Goal: Check status: Check status

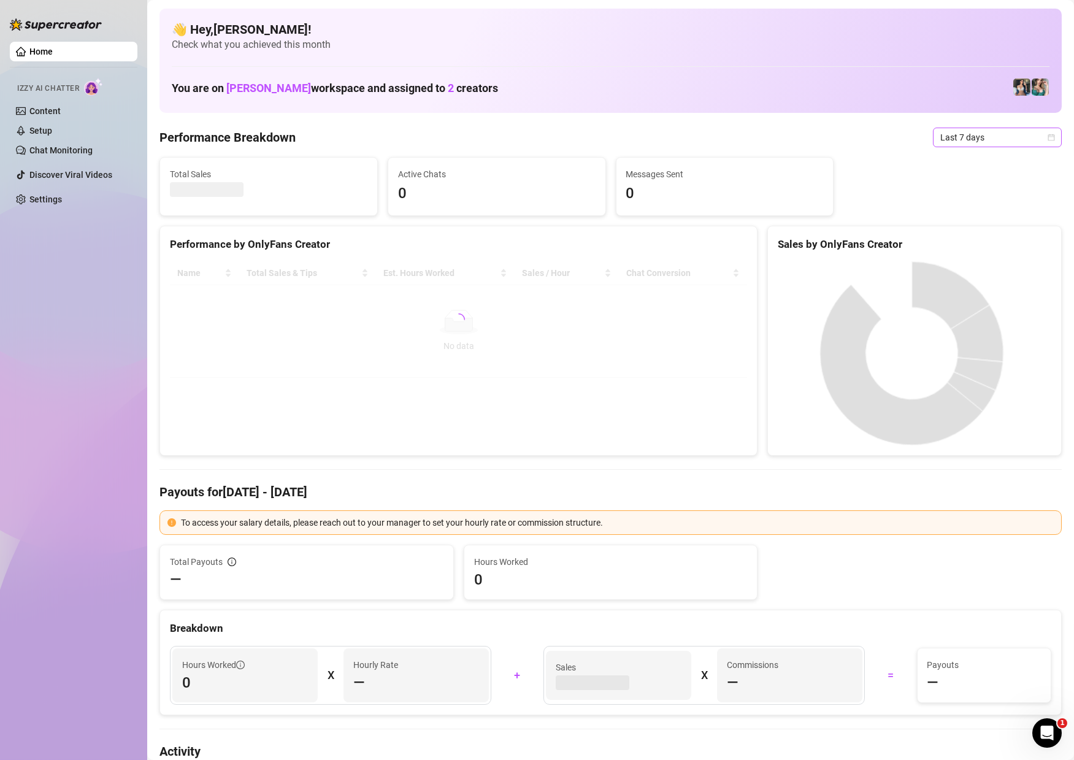
click at [1033, 139] on span "Last 7 days" at bounding box center [997, 137] width 114 height 18
click at [957, 245] on div "Custom date" at bounding box center [983, 240] width 109 height 13
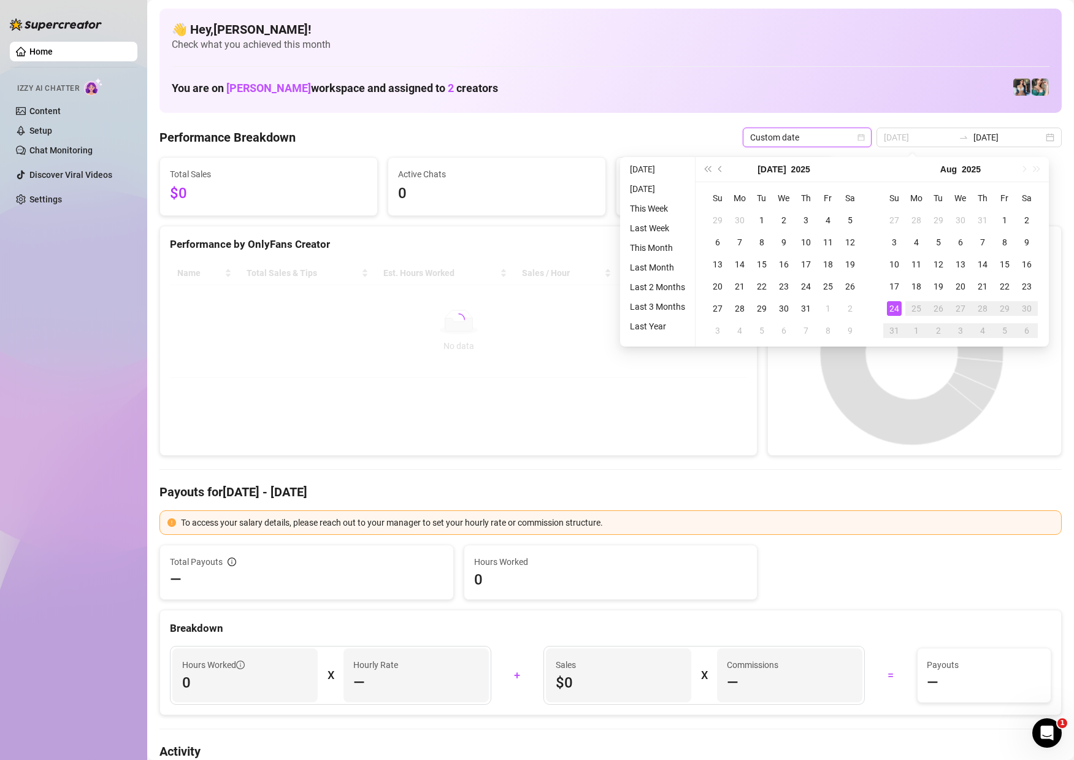
type input "[DATE]"
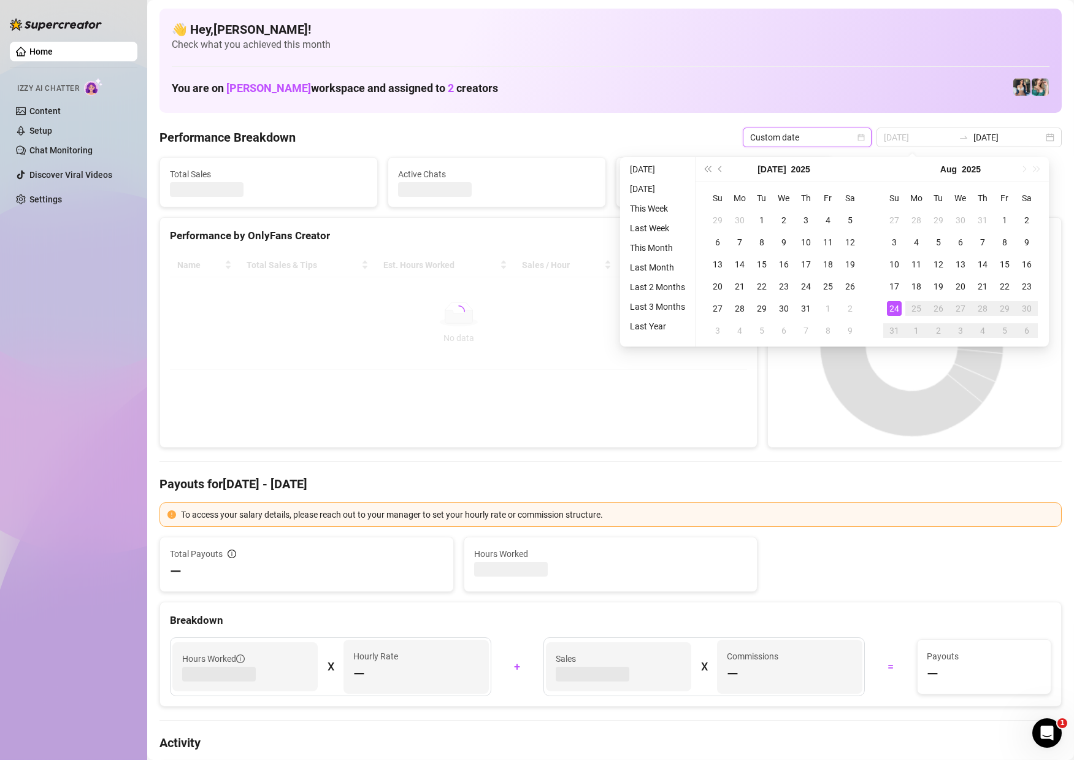
click at [895, 309] on div "24" at bounding box center [894, 308] width 15 height 15
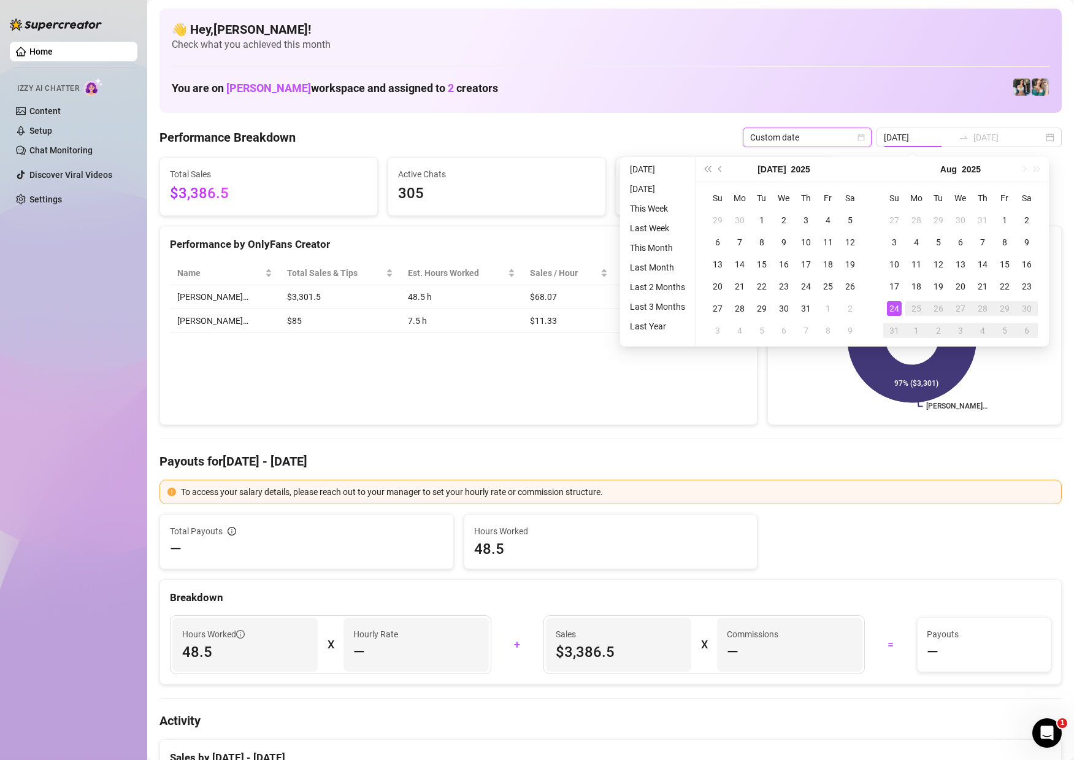
click at [895, 309] on div "24" at bounding box center [894, 308] width 15 height 15
click at [895, 309] on icon at bounding box center [912, 338] width 129 height 129
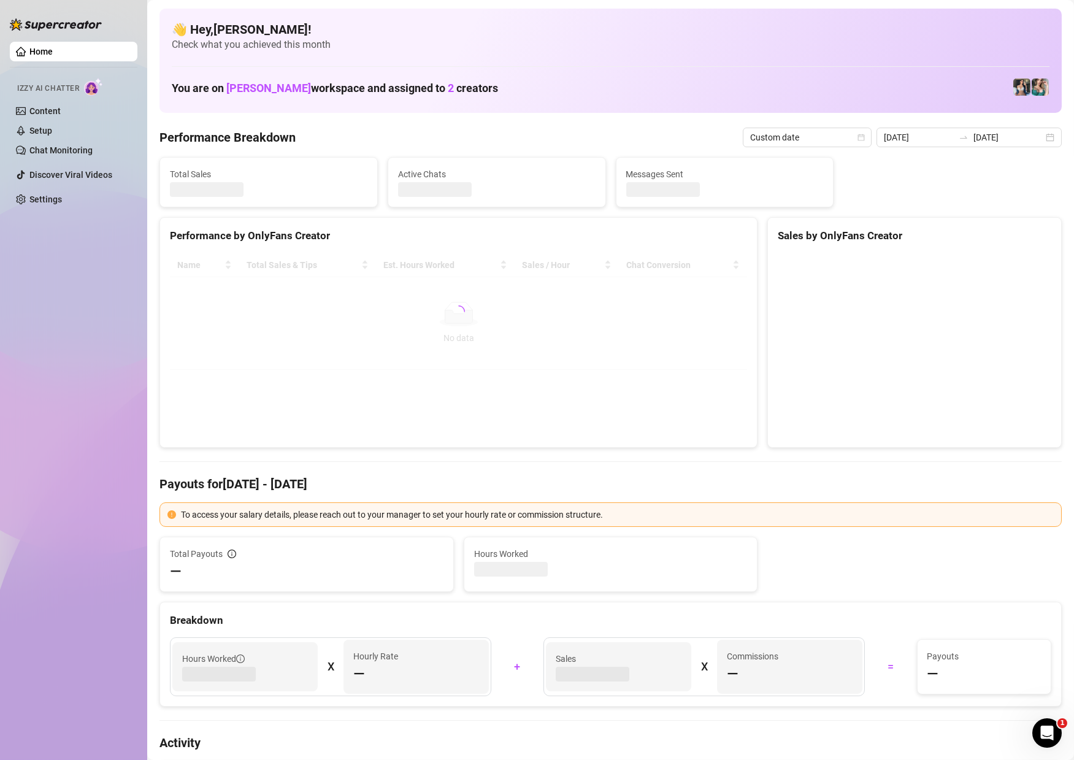
type input "[DATE]"
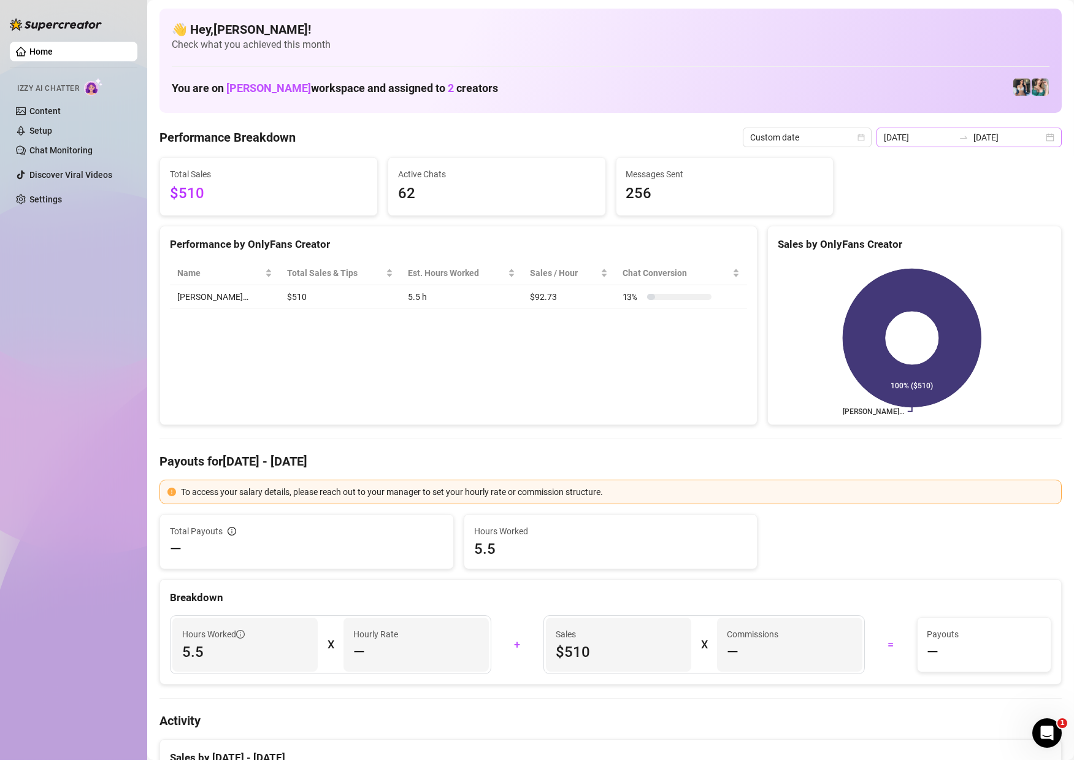
click at [1032, 136] on div "[DATE] [DATE]" at bounding box center [968, 138] width 185 height 20
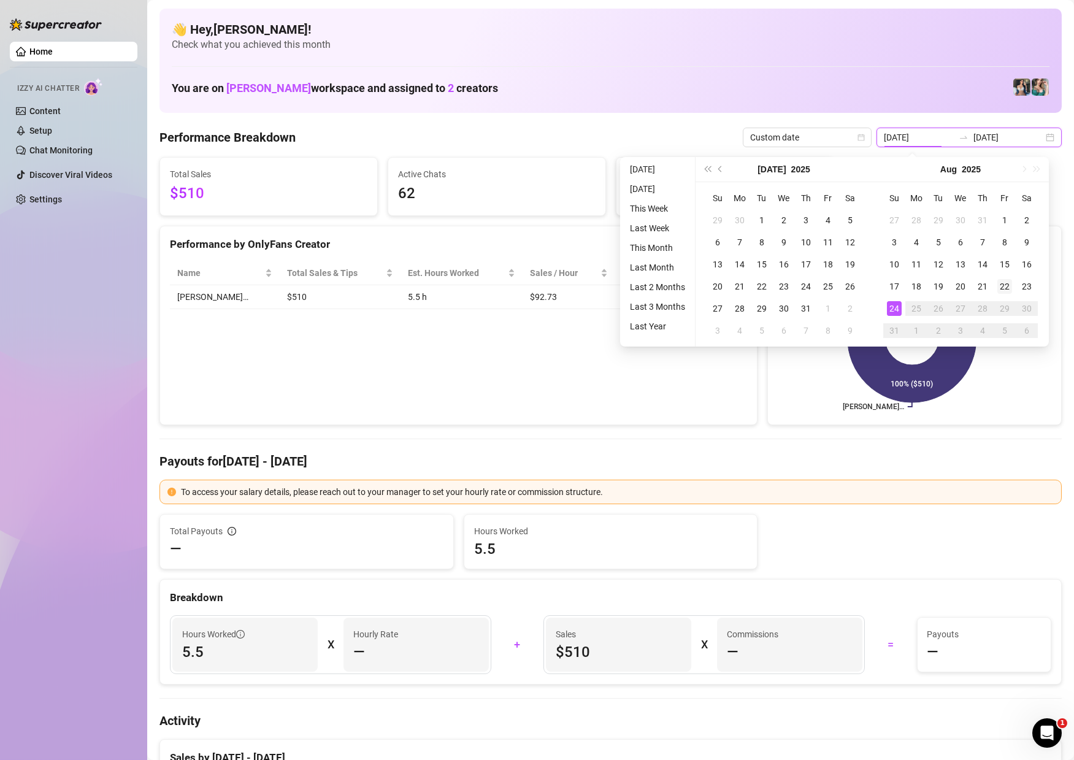
type input "[DATE]"
click at [1006, 279] on div "22" at bounding box center [1004, 286] width 15 height 15
click at [1006, 279] on rect at bounding box center [912, 337] width 269 height 153
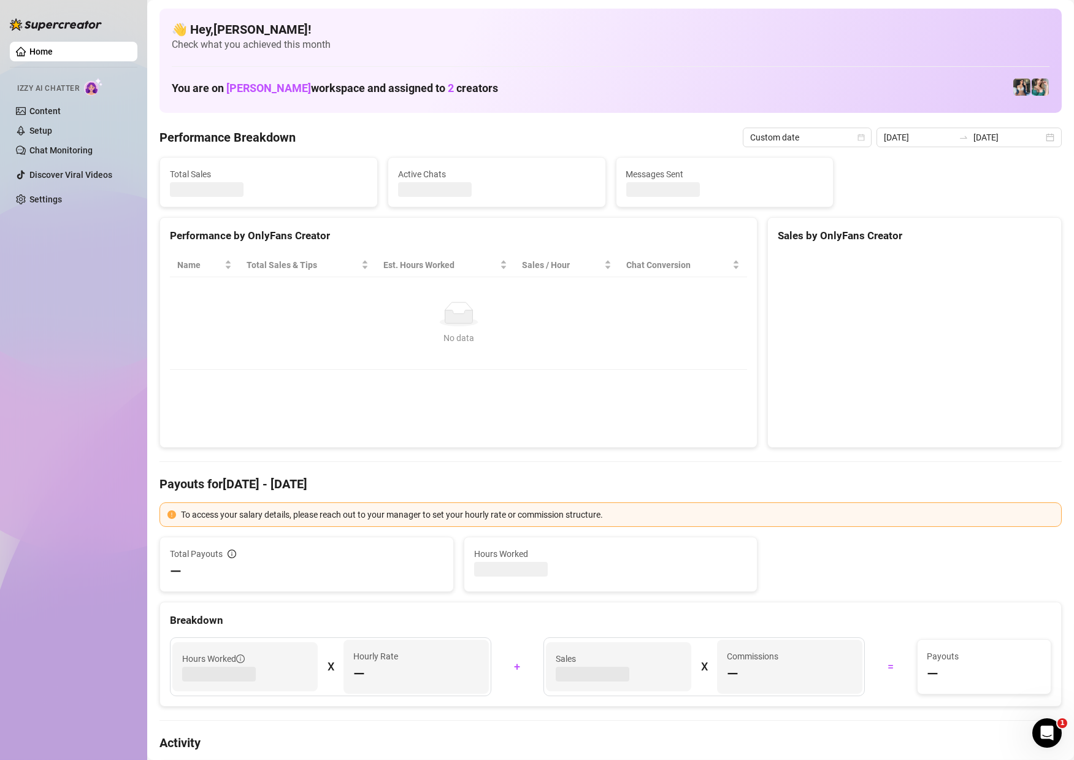
type input "[DATE]"
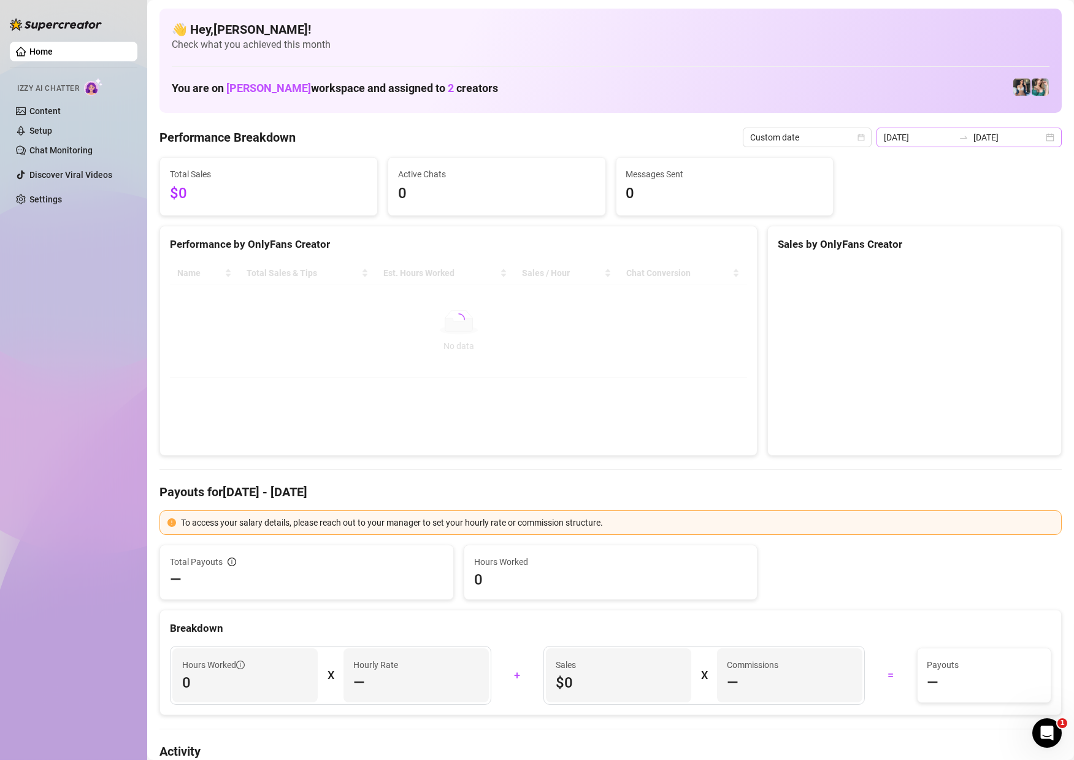
click at [1036, 142] on div "[DATE] [DATE]" at bounding box center [968, 138] width 185 height 20
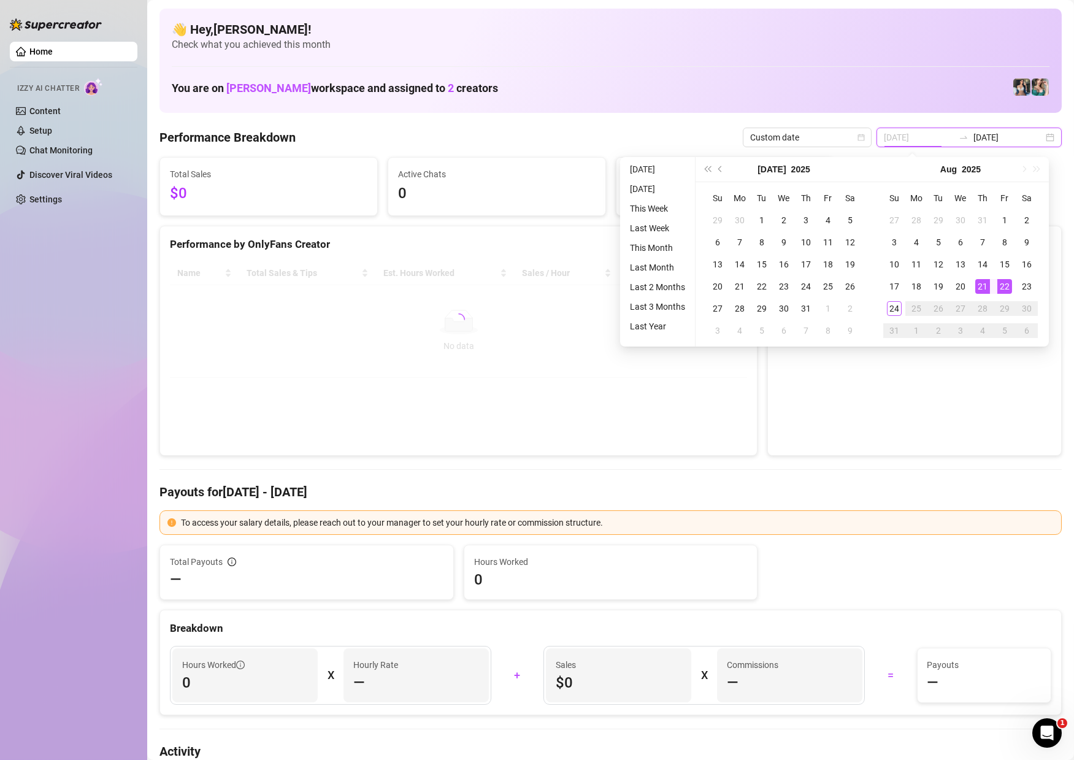
type input "[DATE]"
click at [984, 283] on div "21" at bounding box center [982, 286] width 15 height 15
click at [984, 283] on canvas at bounding box center [911, 353] width 267 height 184
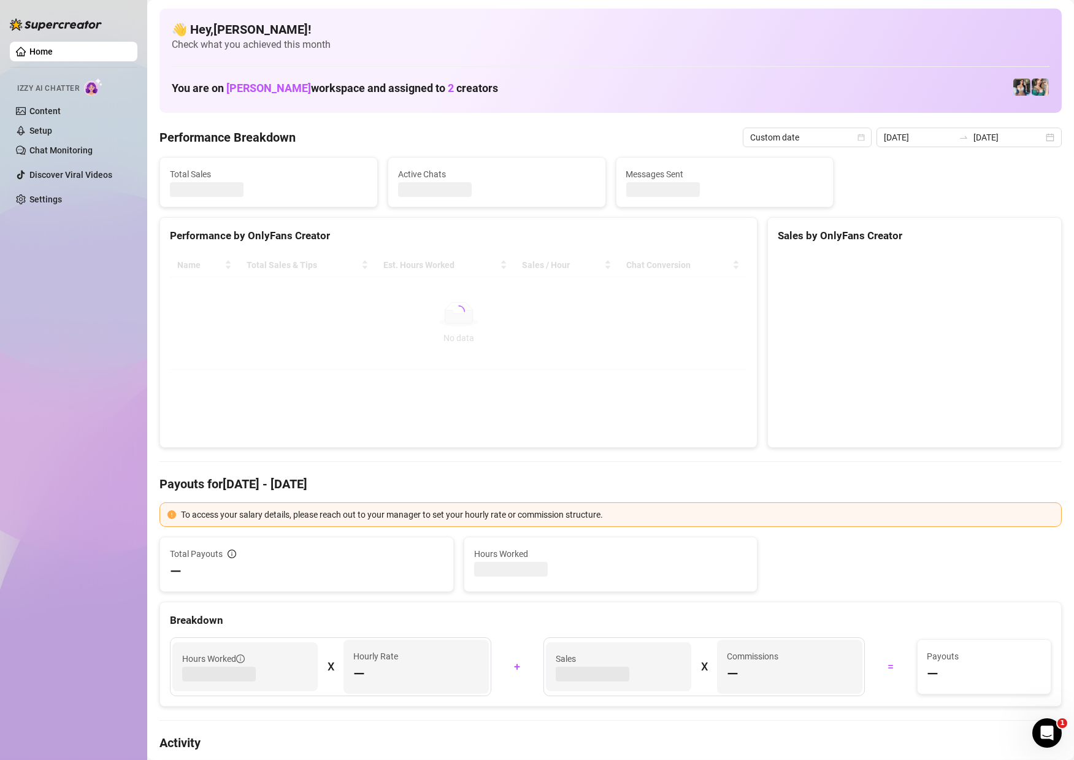
type input "[DATE]"
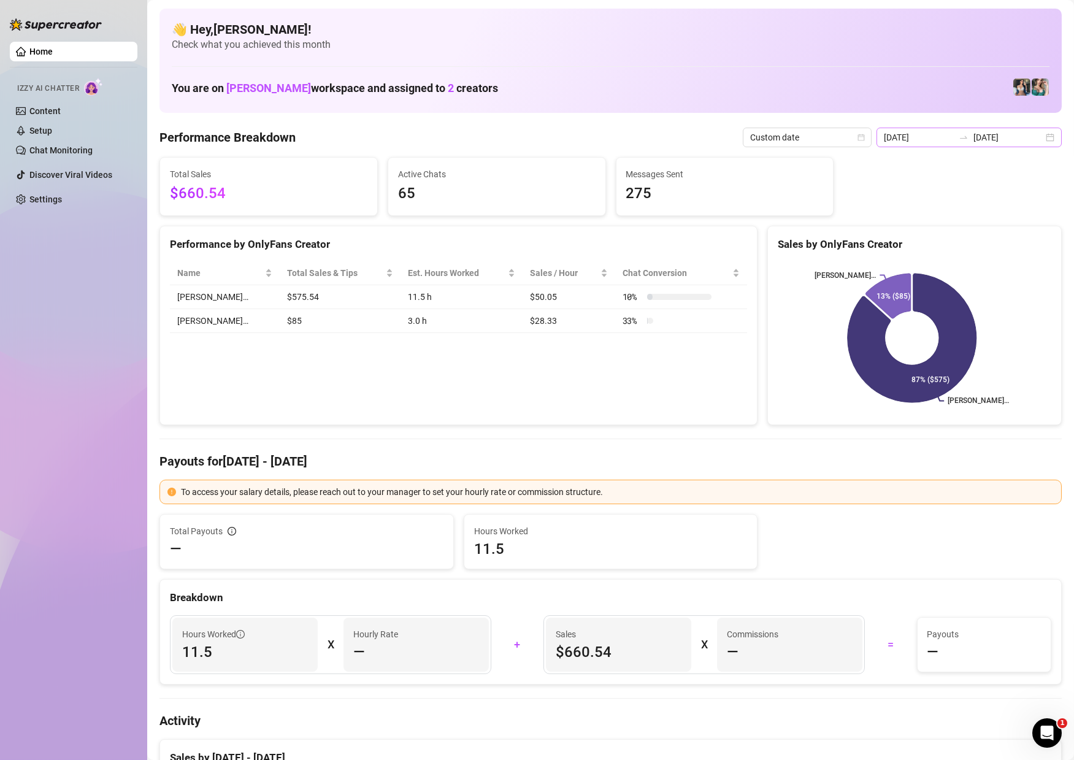
click at [1041, 139] on div "[DATE] [DATE]" at bounding box center [968, 138] width 185 height 20
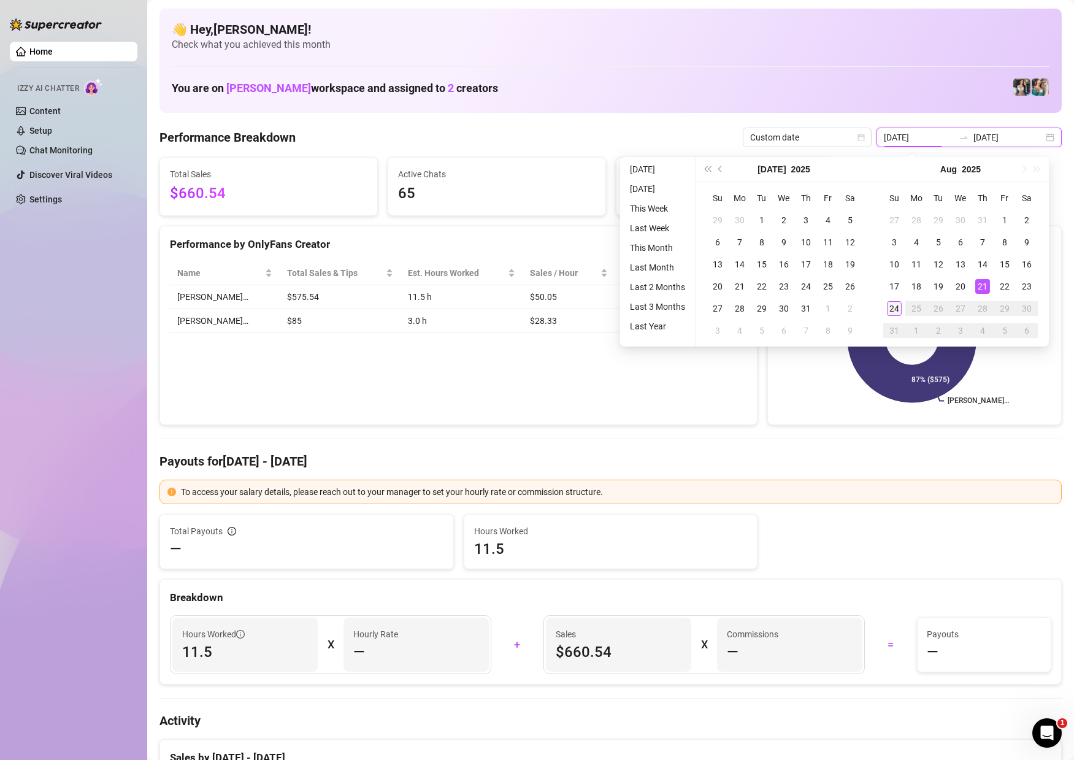
type input "[DATE]"
click at [894, 306] on div "24" at bounding box center [894, 308] width 15 height 15
click at [894, 306] on icon at bounding box center [888, 296] width 45 height 45
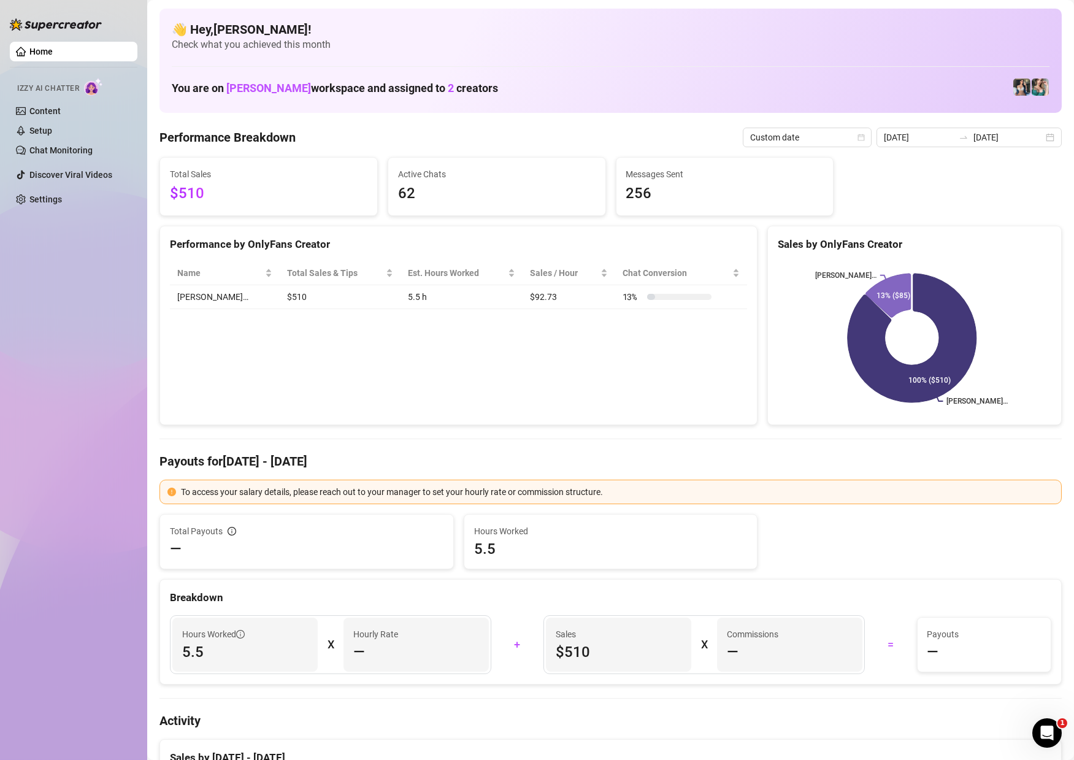
click at [894, 306] on icon "[PERSON_NAME]… Zaddy… 100% ($510) 13% ($85)" at bounding box center [912, 337] width 269 height 153
type input "[DATE]"
click at [894, 306] on icon at bounding box center [912, 338] width 130 height 130
